Goal: Information Seeking & Learning: Learn about a topic

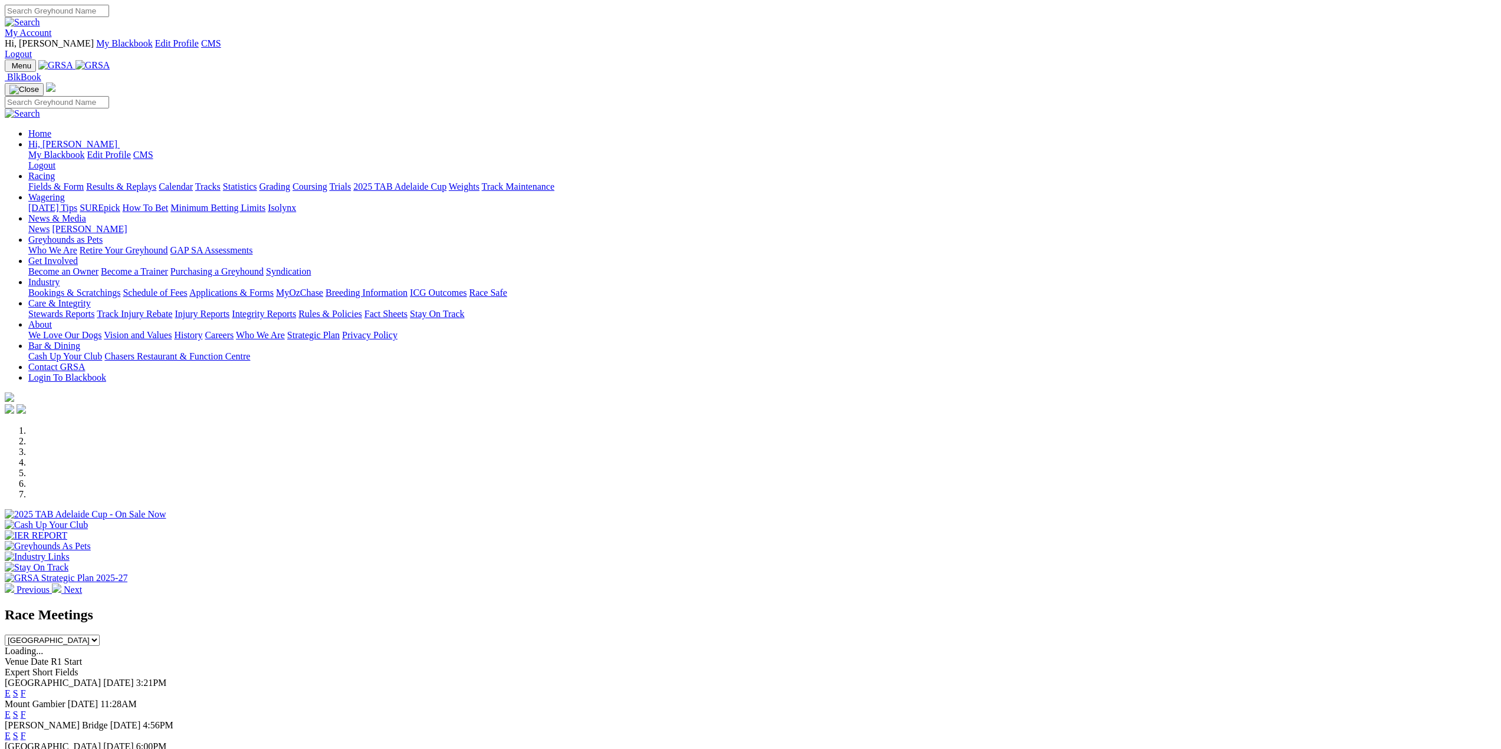
scroll to position [1592, 0]
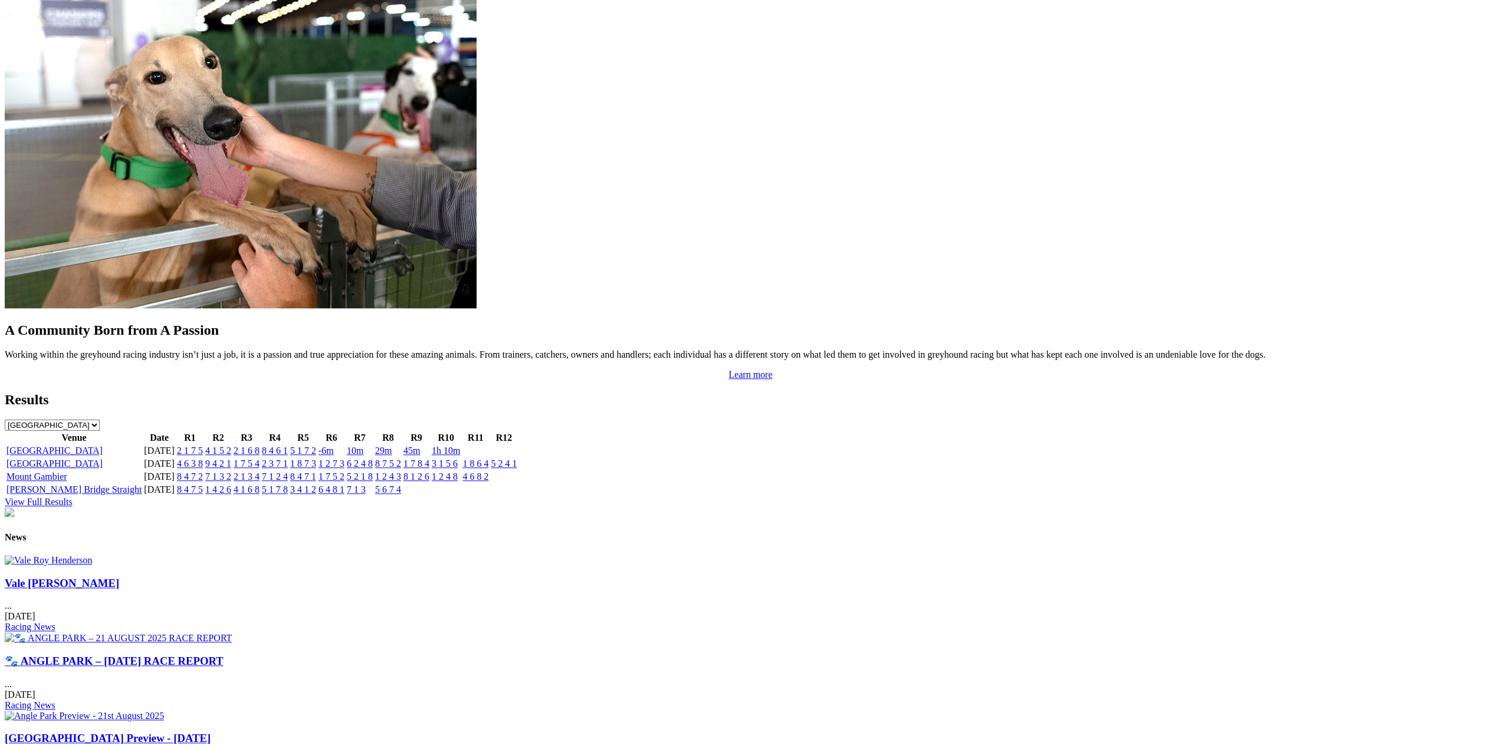
click at [92, 555] on img at bounding box center [48, 560] width 87 height 11
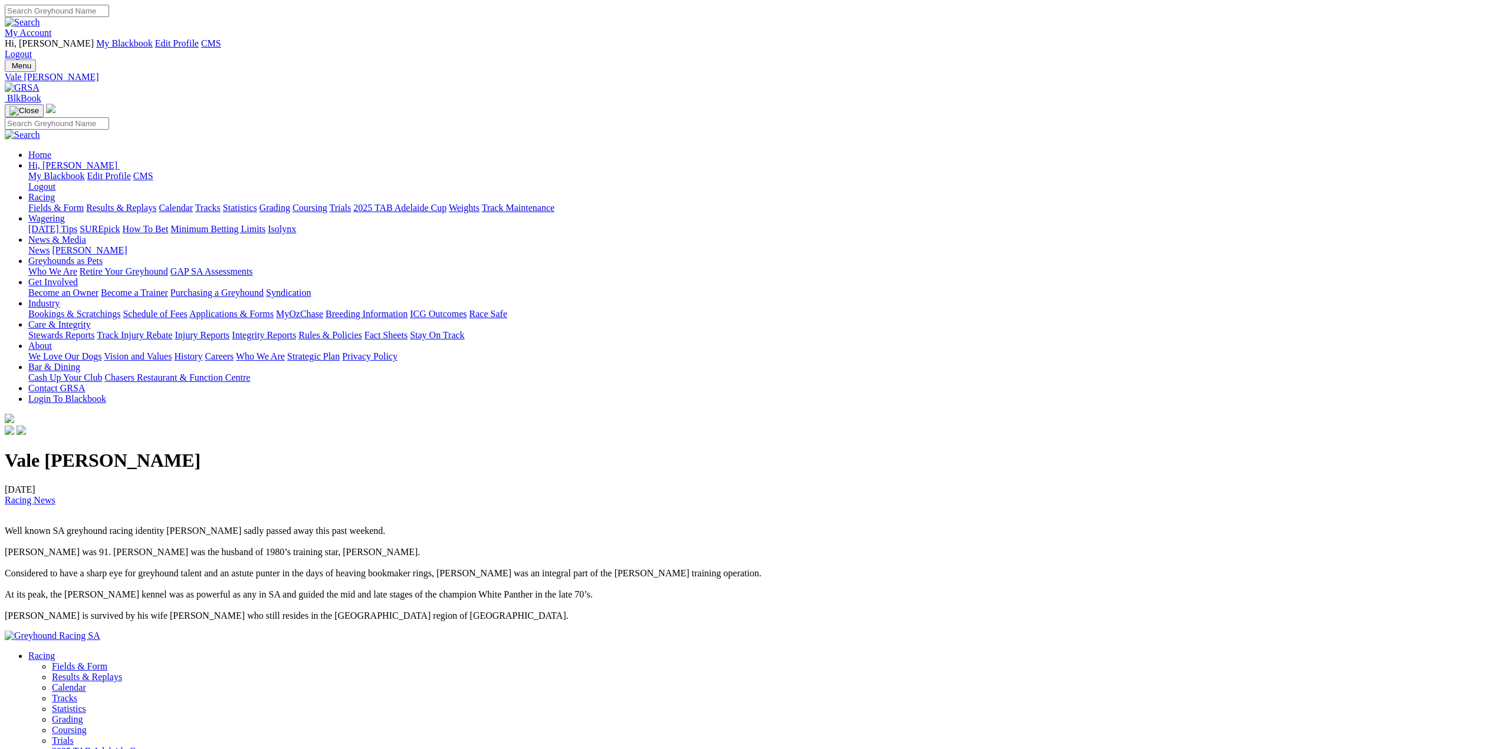
click at [430, 526] on p "Well known SA greyhound racing identity Roy Henderson sadly passed away this pa…" at bounding box center [750, 574] width 1491 height 96
copy p "Well known SA greyhound racing identity Roy Henderson sadly passed away this pa…"
